Goal: Book appointment/travel/reservation

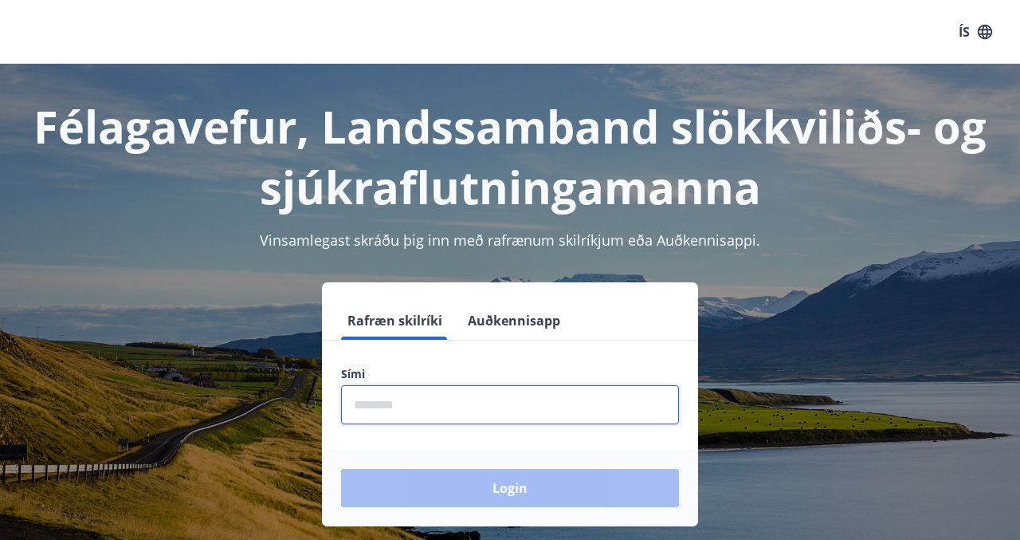
click at [454, 409] on input "phone" at bounding box center [510, 404] width 338 height 39
type input "********"
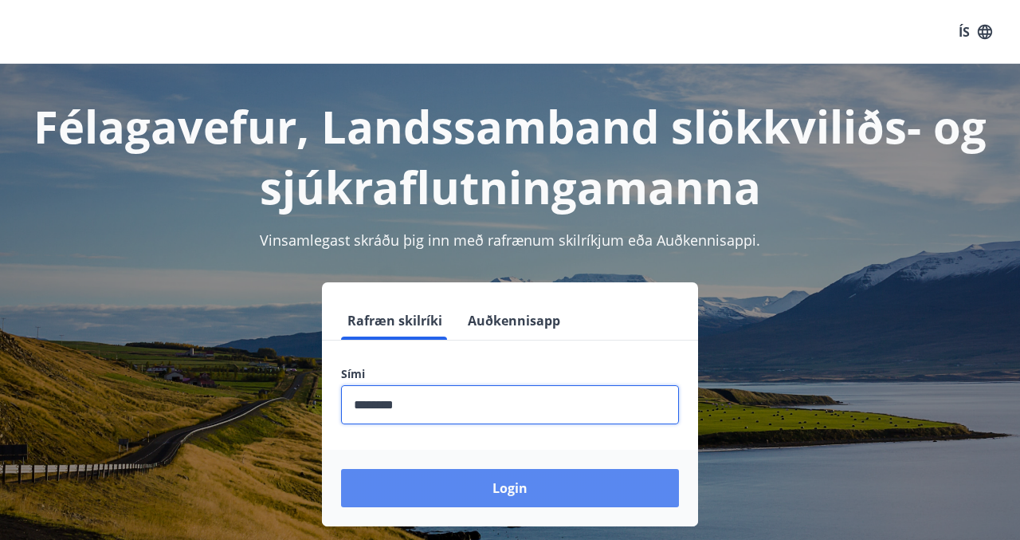
click at [481, 489] on button "Login" at bounding box center [510, 488] width 338 height 38
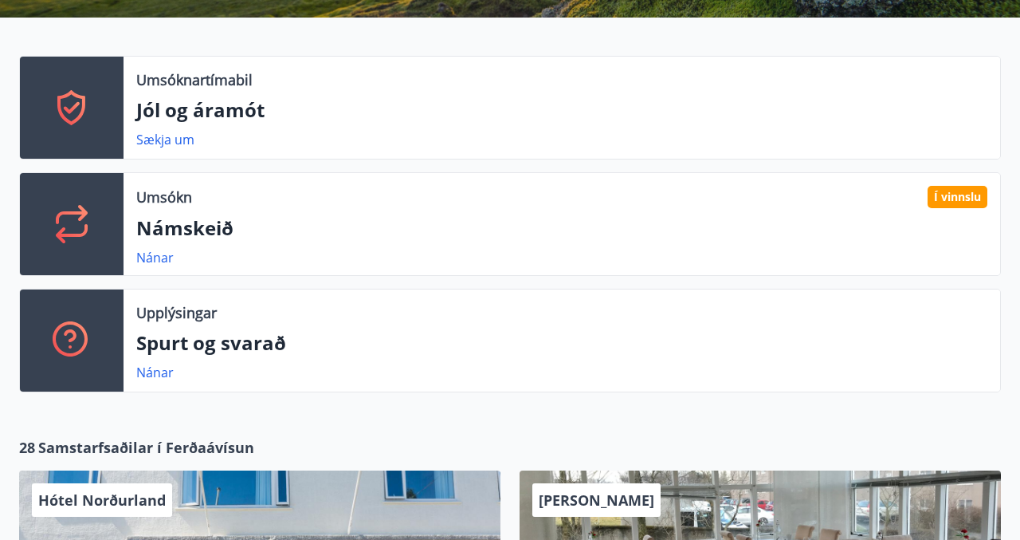
scroll to position [328, 0]
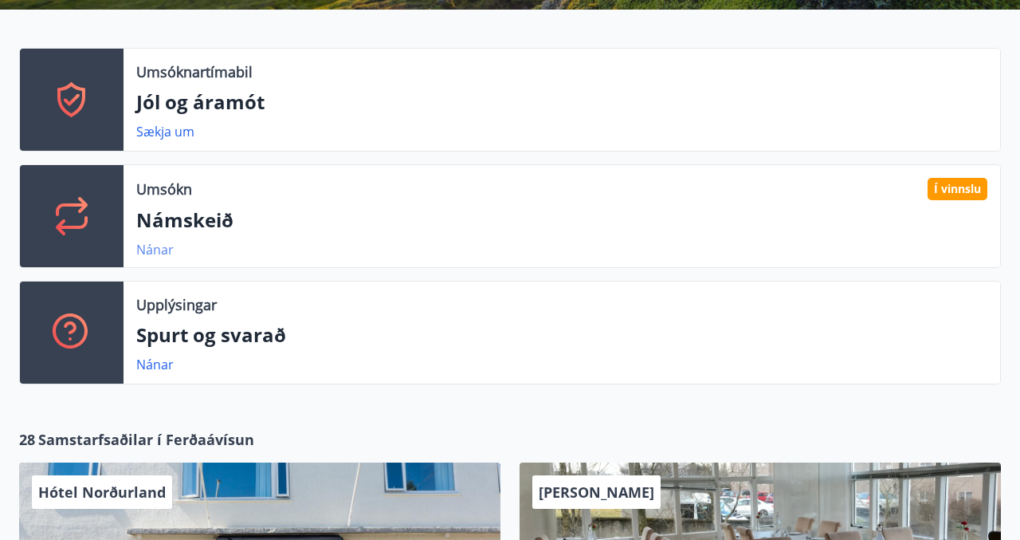
click at [156, 249] on link "Nánar" at bounding box center [154, 250] width 37 height 18
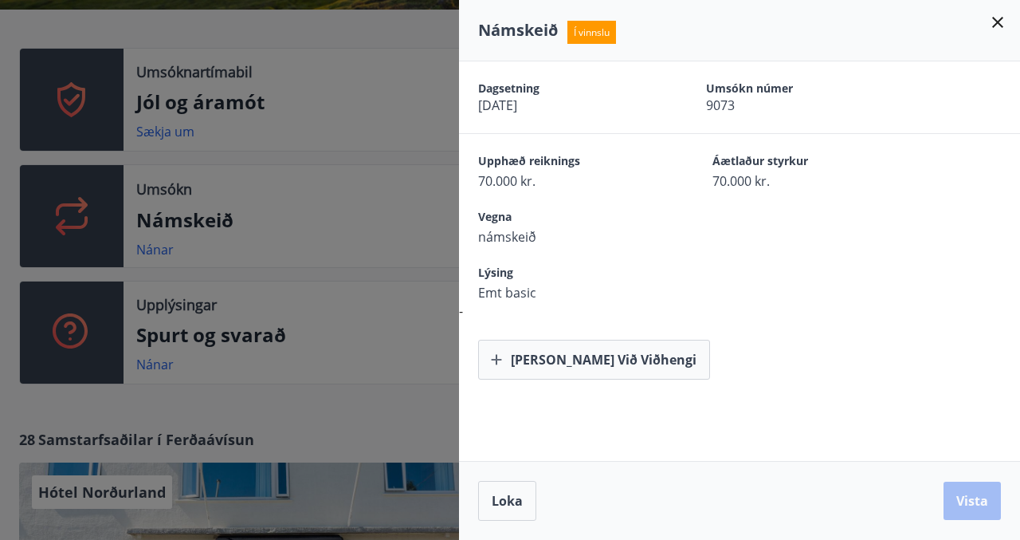
click at [373, 246] on div at bounding box center [510, 270] width 1020 height 540
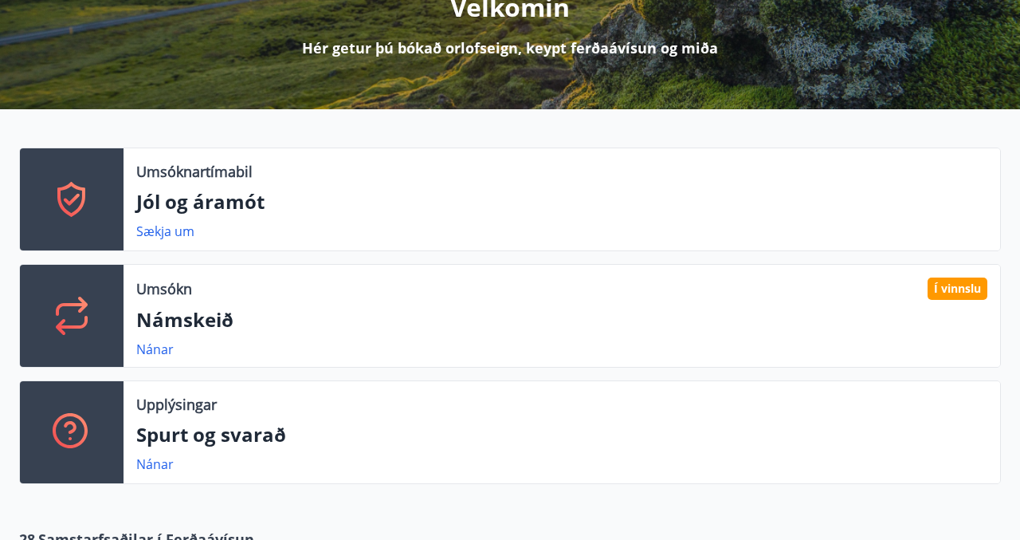
scroll to position [0, 0]
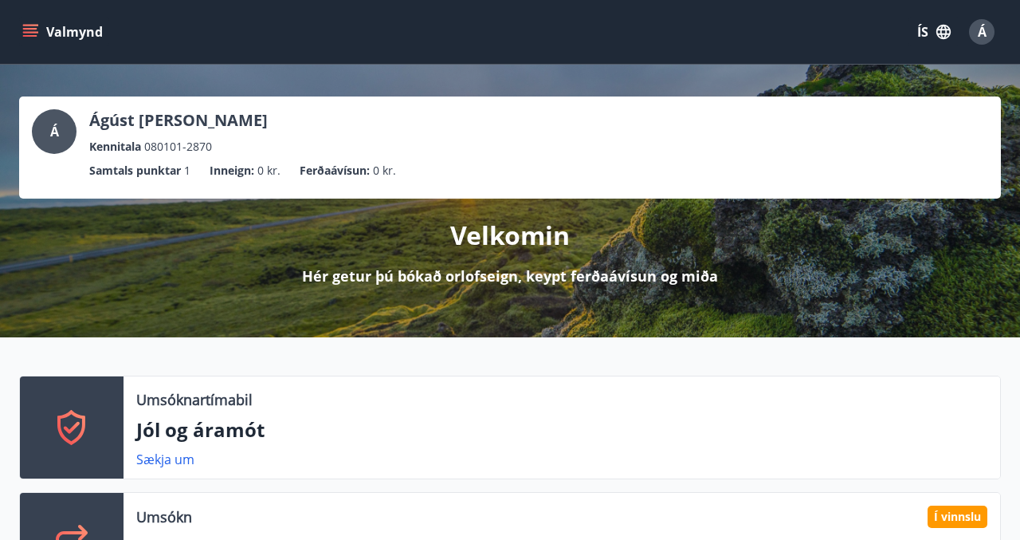
click at [37, 34] on icon "menu" at bounding box center [30, 32] width 16 height 16
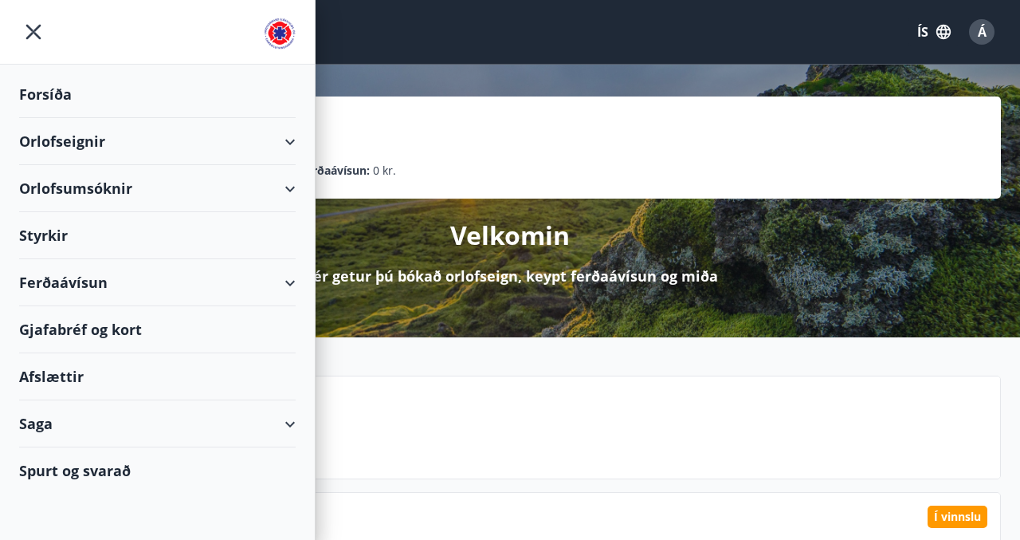
click at [289, 141] on div "Orlofseignir" at bounding box center [157, 141] width 277 height 47
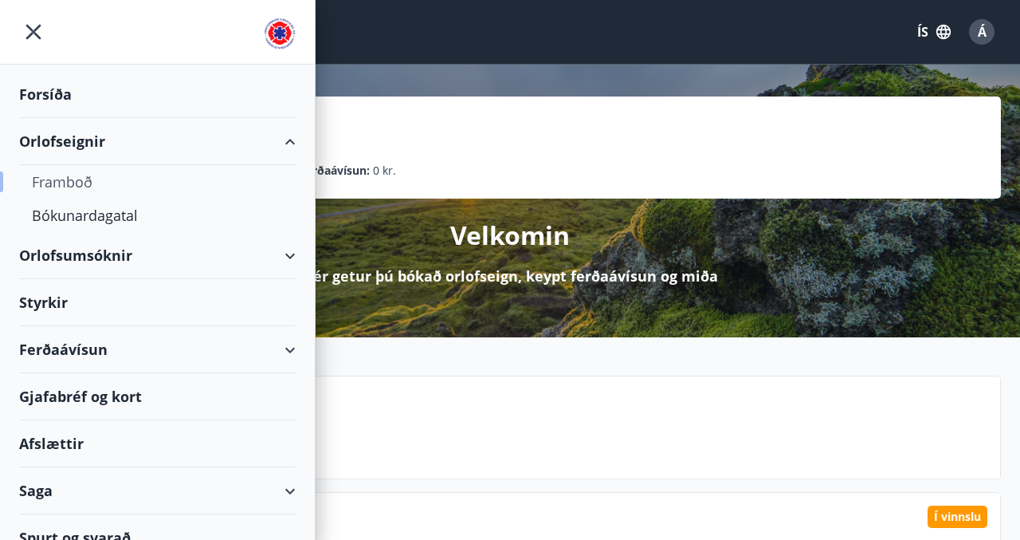
click at [77, 187] on div "Framboð" at bounding box center [157, 181] width 251 height 33
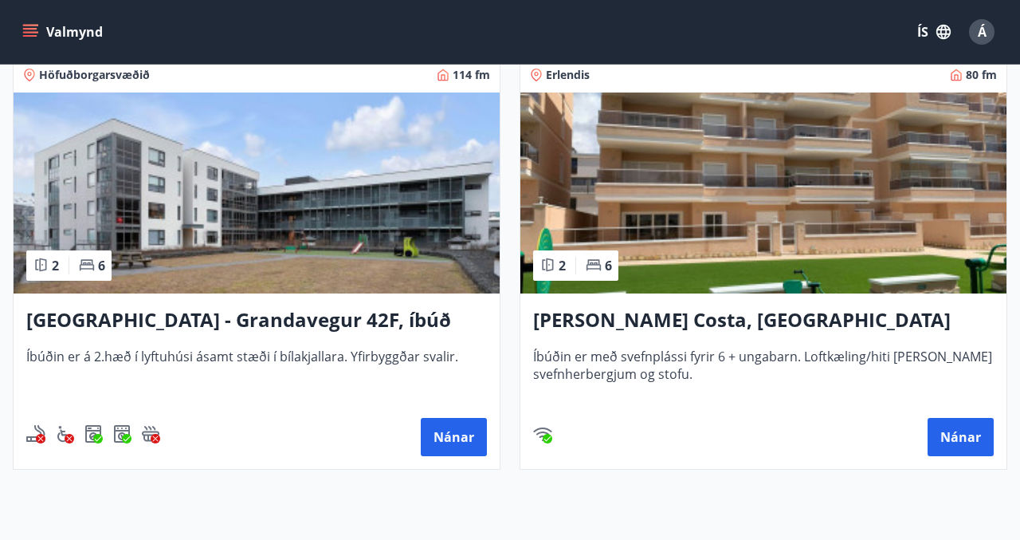
scroll to position [1145, 0]
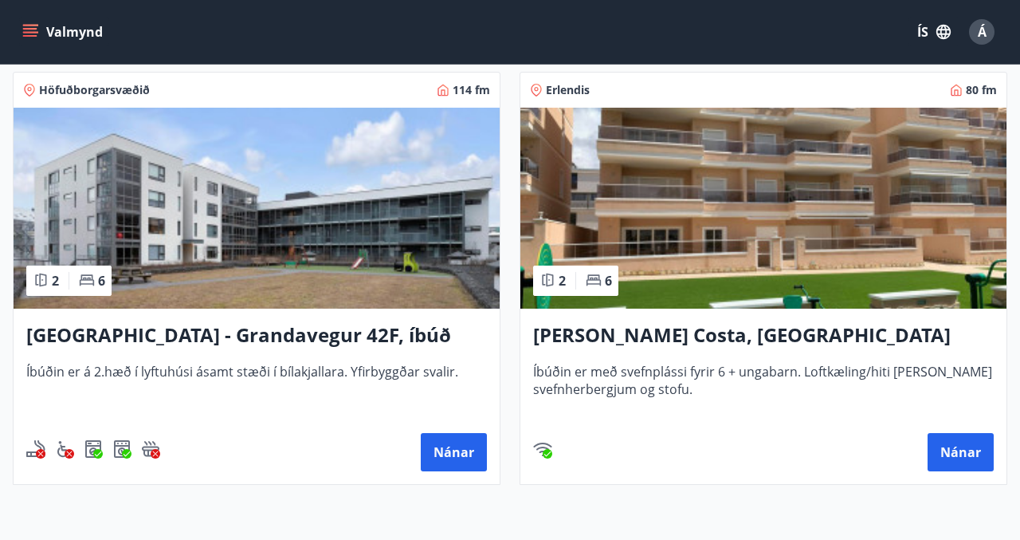
click at [841, 165] on img at bounding box center [763, 208] width 486 height 201
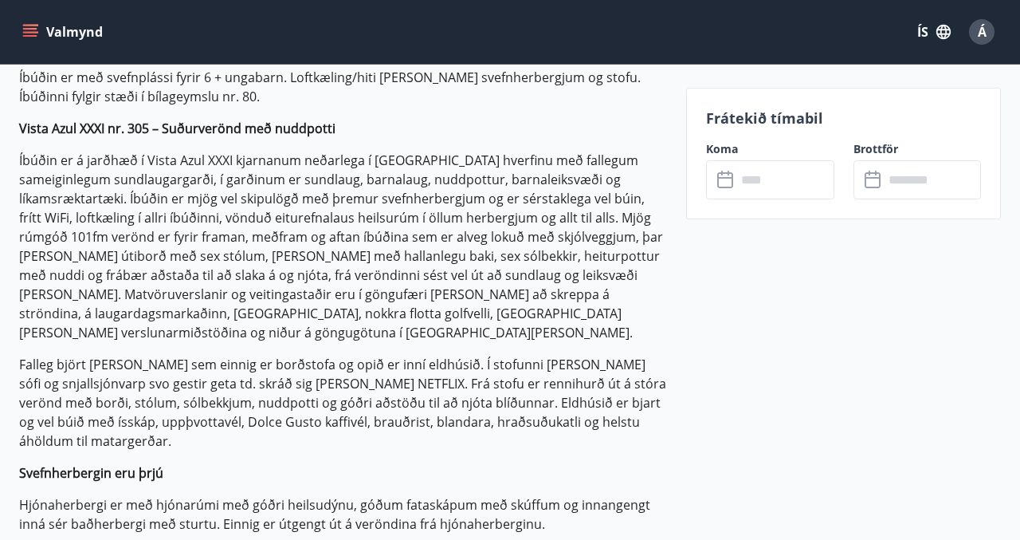
scroll to position [525, 0]
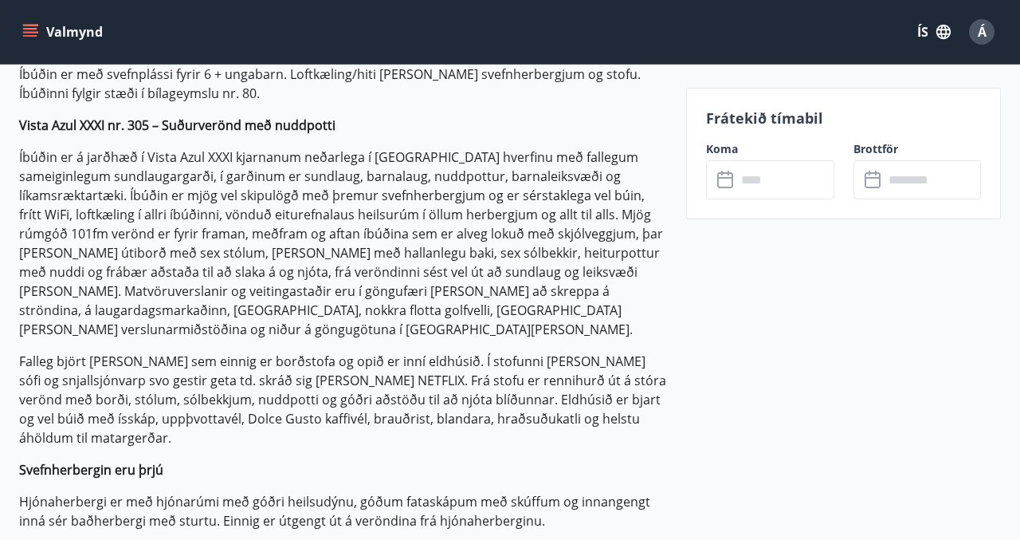
click at [758, 154] on label "Koma" at bounding box center [770, 149] width 128 height 16
click at [759, 174] on input "text" at bounding box center [784, 179] width 97 height 39
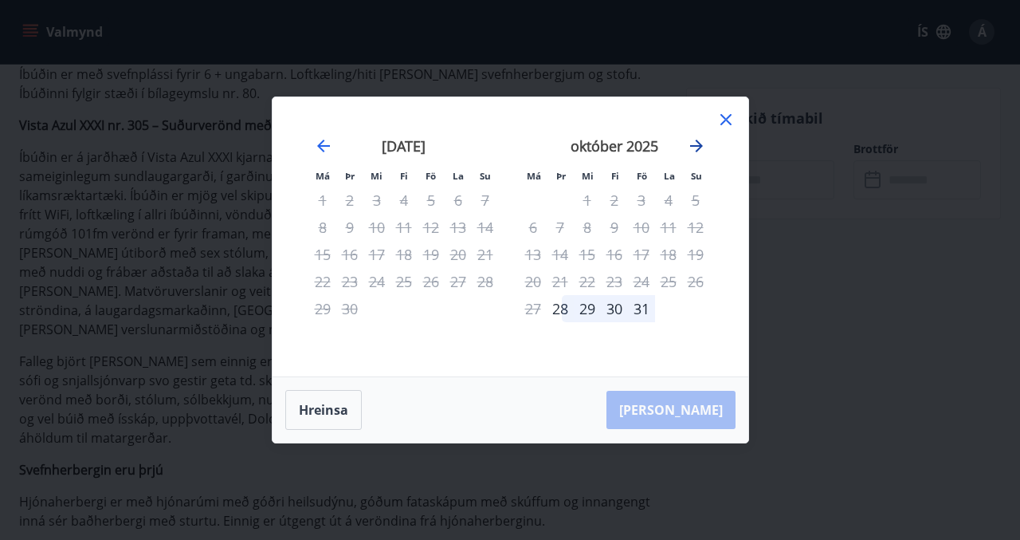
click at [694, 139] on icon "Move forward to switch to the next month." at bounding box center [696, 145] width 19 height 19
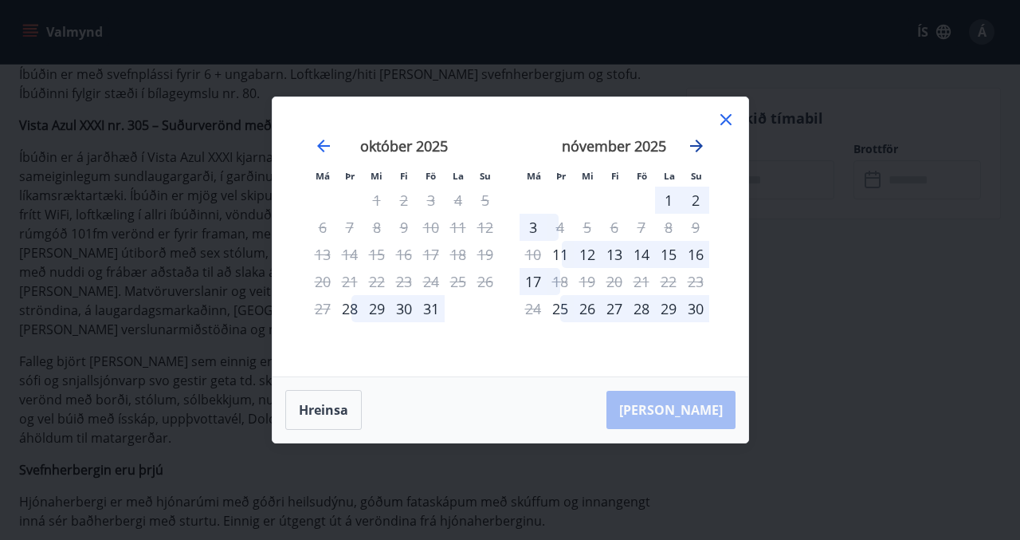
click at [694, 139] on icon "Move forward to switch to the next month." at bounding box center [696, 145] width 19 height 19
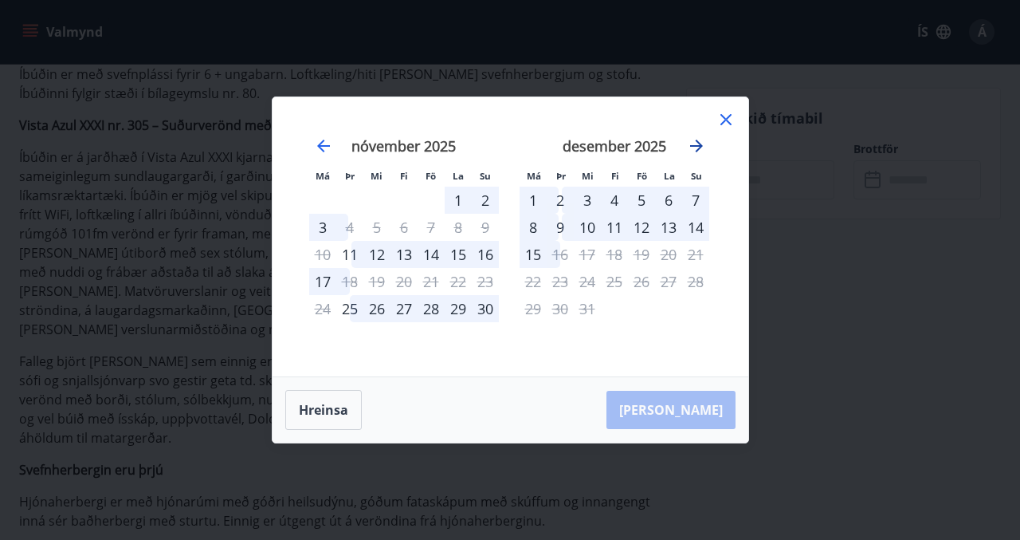
click at [694, 139] on icon "Move forward to switch to the next month." at bounding box center [696, 145] width 19 height 19
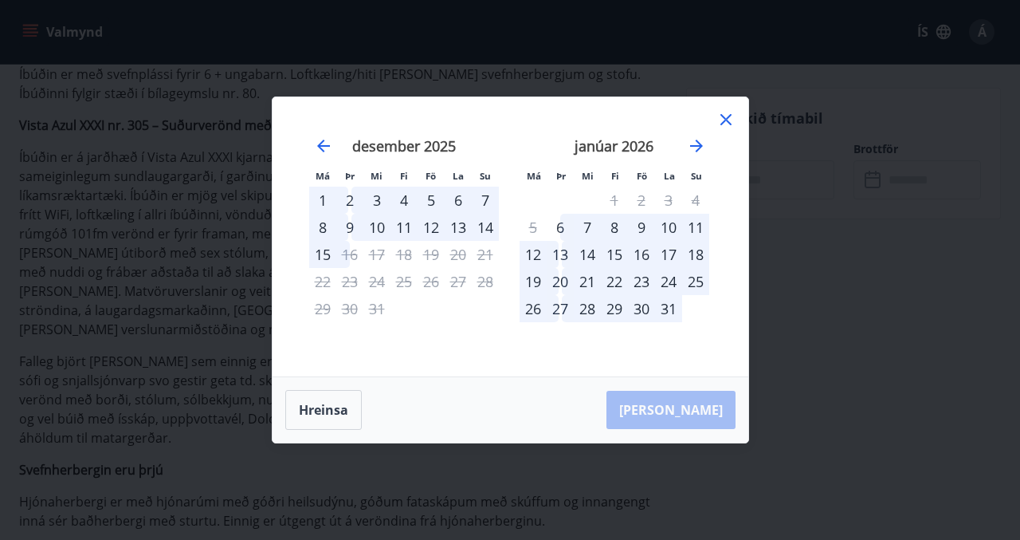
click at [539, 248] on div "12" at bounding box center [533, 254] width 27 height 27
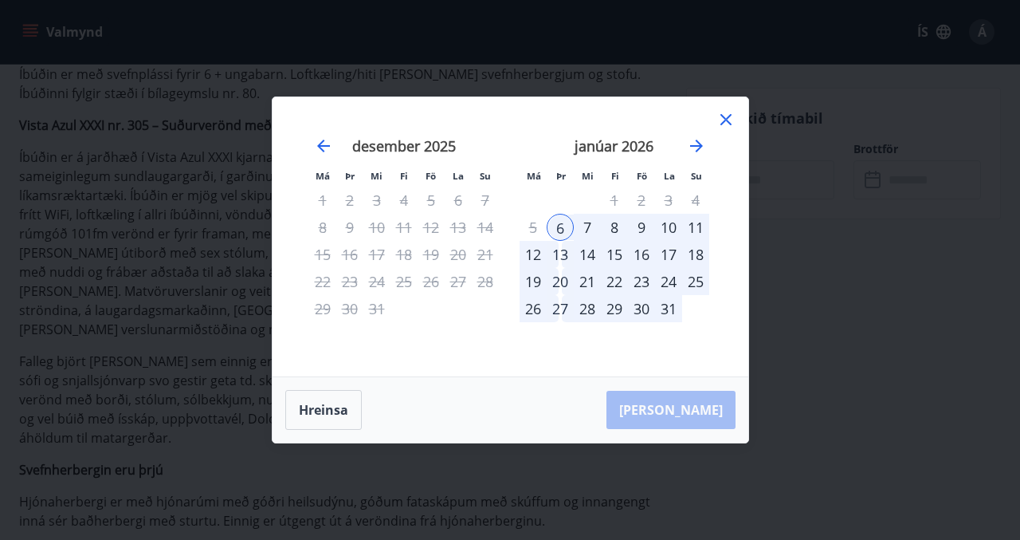
click at [535, 249] on div "12" at bounding box center [533, 254] width 27 height 27
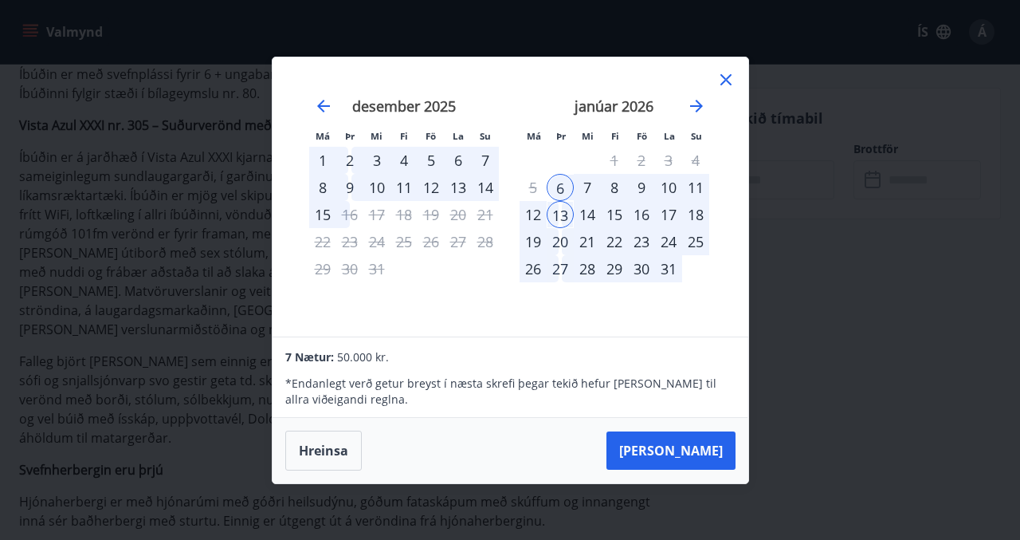
click at [564, 208] on div "13" at bounding box center [560, 214] width 27 height 27
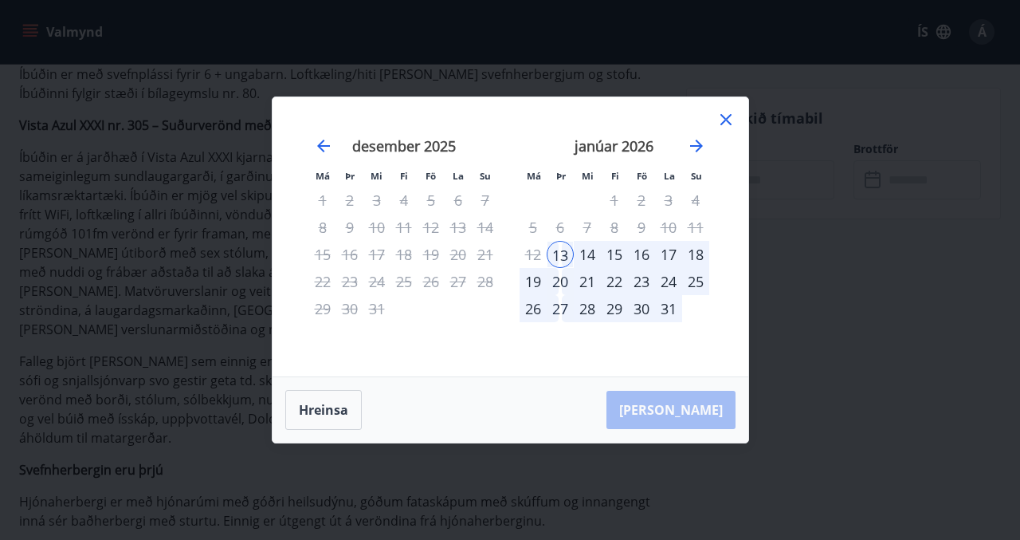
click at [560, 249] on div "13" at bounding box center [560, 254] width 27 height 27
click at [700, 251] on div "18" at bounding box center [695, 254] width 27 height 27
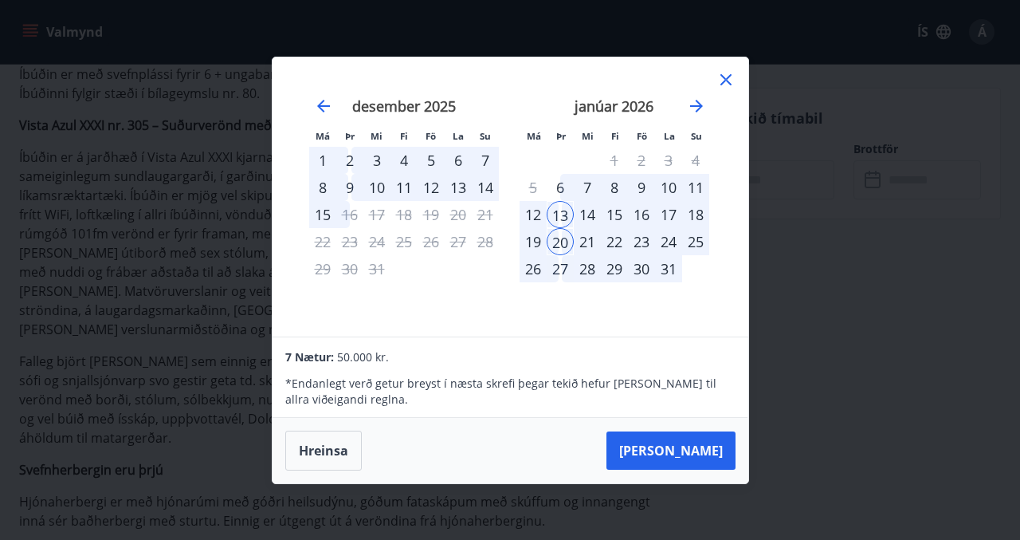
click at [726, 77] on icon at bounding box center [726, 79] width 19 height 19
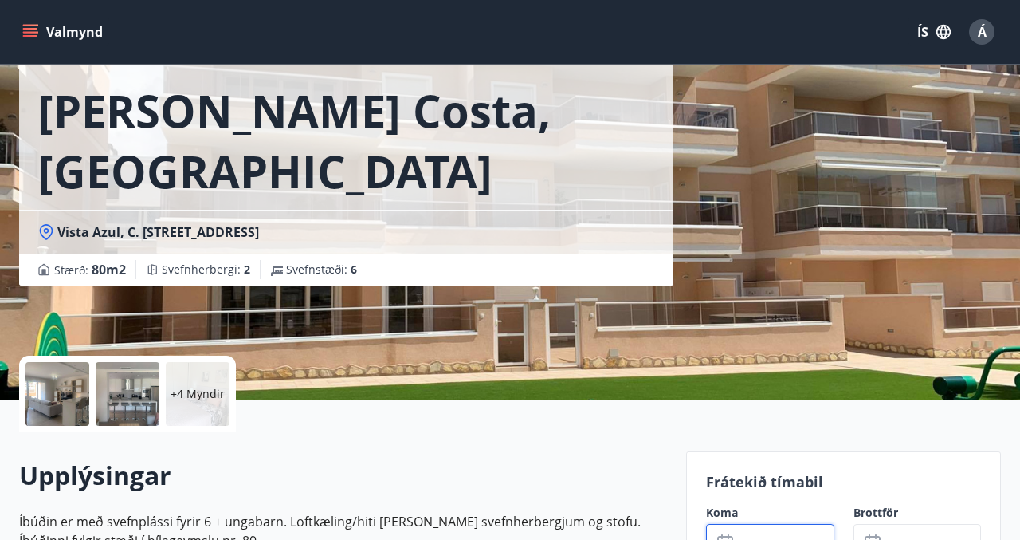
scroll to position [0, 0]
